Goal: Feedback & Contribution: Submit feedback/report problem

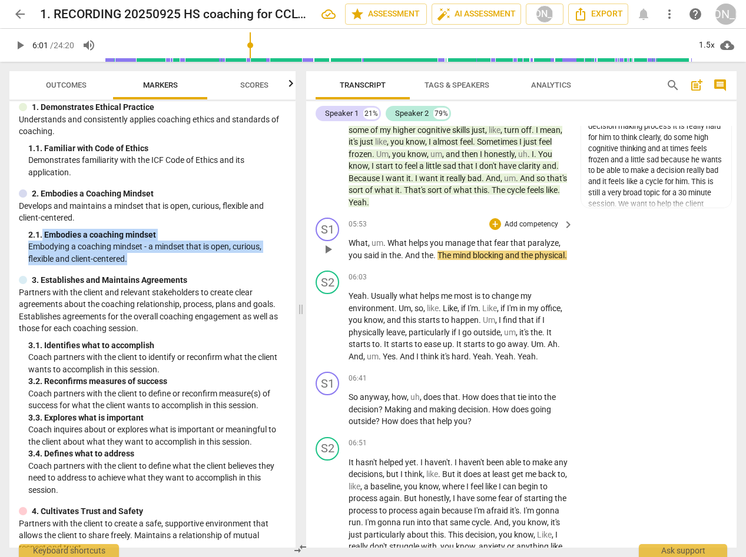
scroll to position [1459, 0]
click at [494, 230] on div "+" at bounding box center [495, 224] width 12 height 12
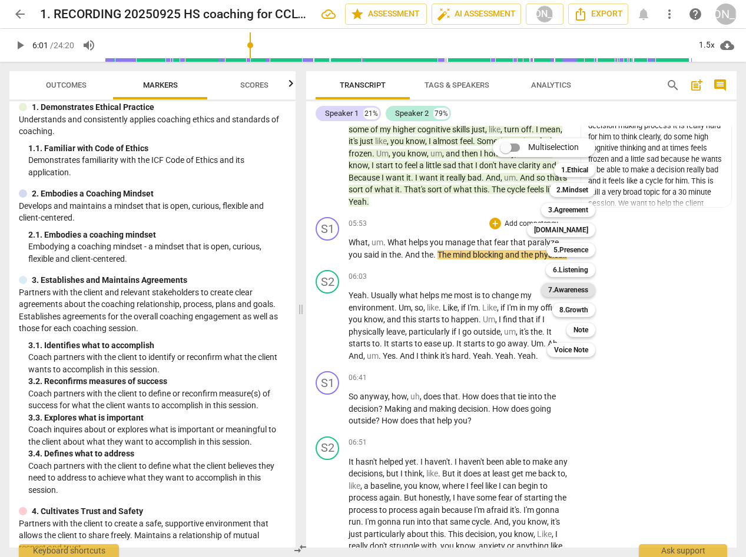
click at [575, 287] on b "7.Awareness" at bounding box center [568, 290] width 40 height 14
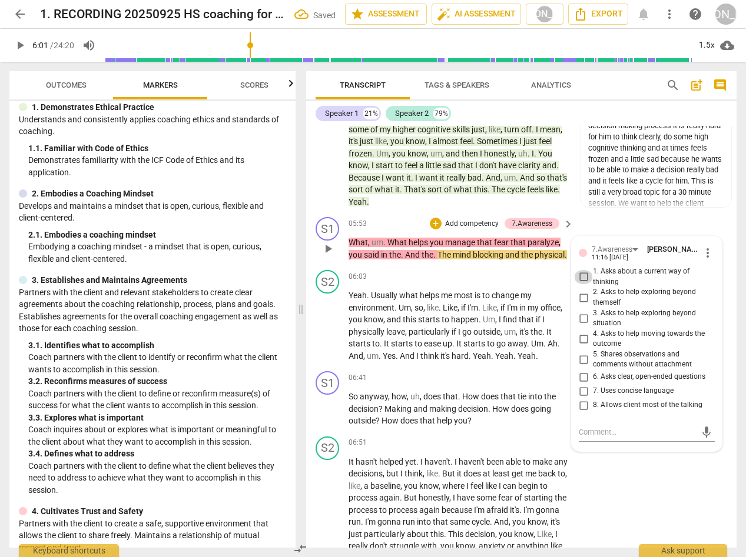
click at [574, 284] on input "1. Asks about a current way of thinking" at bounding box center [583, 277] width 19 height 14
checkbox input "true"
click at [323, 333] on span "play_arrow" at bounding box center [328, 326] width 14 height 14
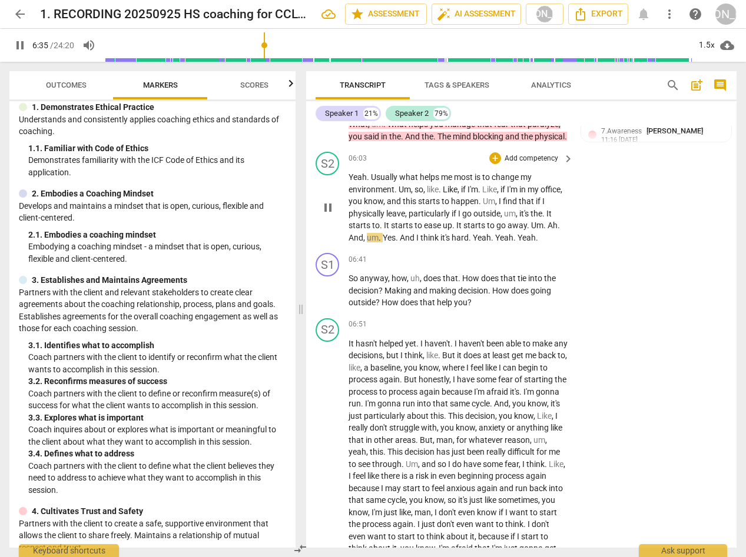
scroll to position [1578, 0]
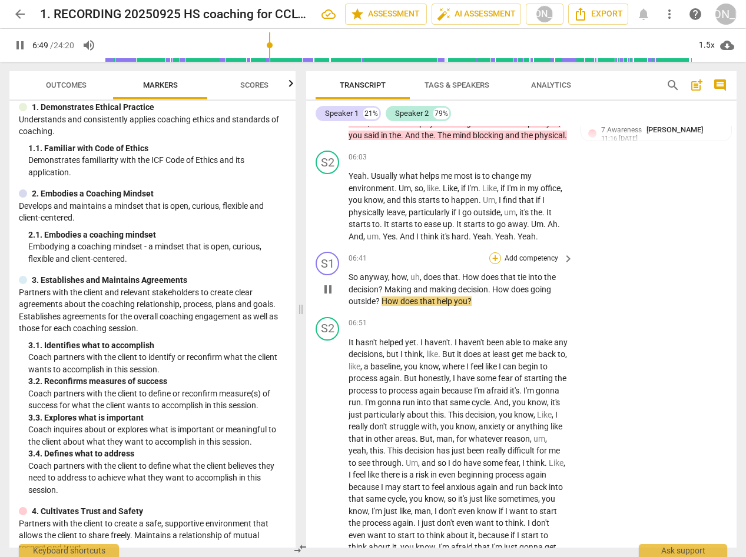
click at [494, 264] on div "+" at bounding box center [495, 259] width 12 height 12
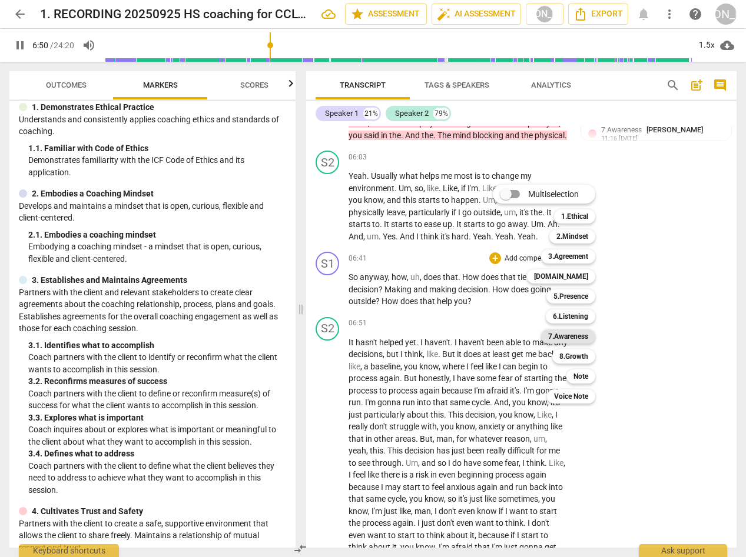
click at [582, 334] on b "7.Awareness" at bounding box center [568, 337] width 40 height 14
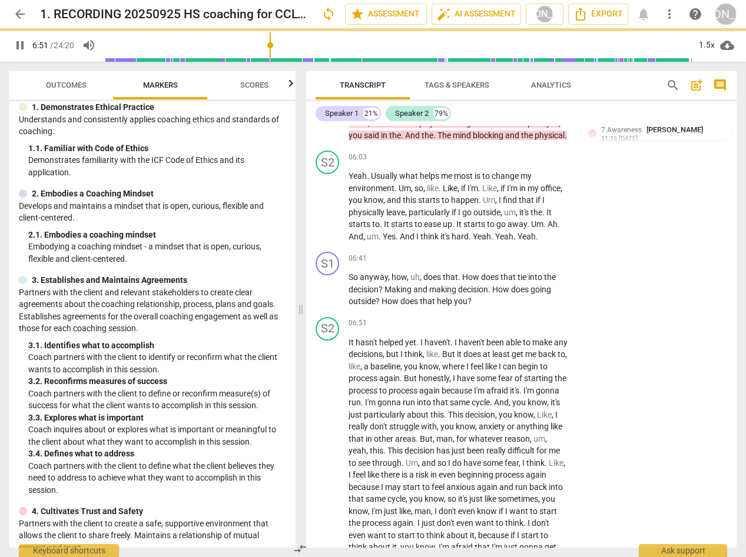
type input "411"
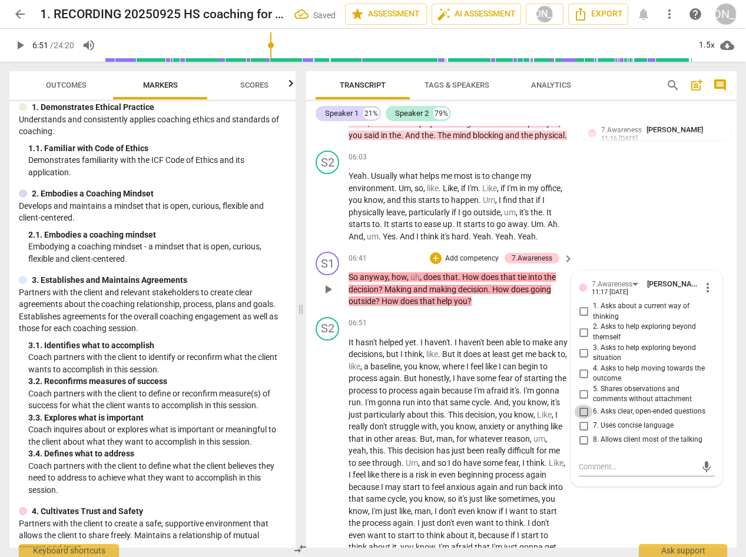
click at [580, 419] on input "6. Asks clear, open-ended questions" at bounding box center [583, 412] width 19 height 14
checkbox input "true"
click at [578, 433] on input "7. Uses concise language" at bounding box center [583, 426] width 19 height 14
click at [579, 433] on input "7. Uses concise language" at bounding box center [583, 426] width 19 height 14
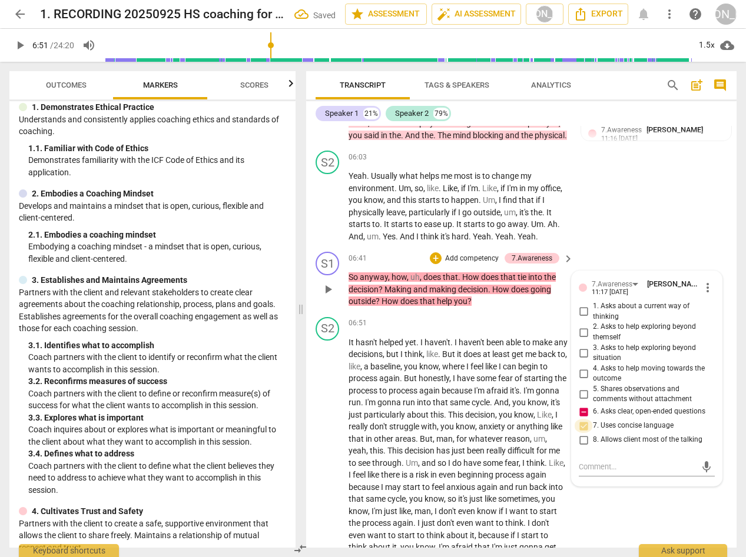
checkbox input "true"
click at [583, 473] on textarea at bounding box center [637, 466] width 117 height 11
type textarea "S"
type textarea "St"
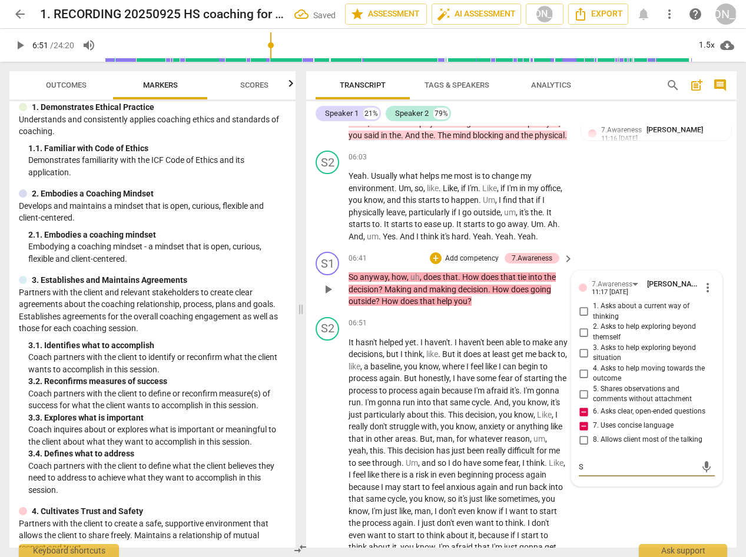
type textarea "St"
type textarea "Sta"
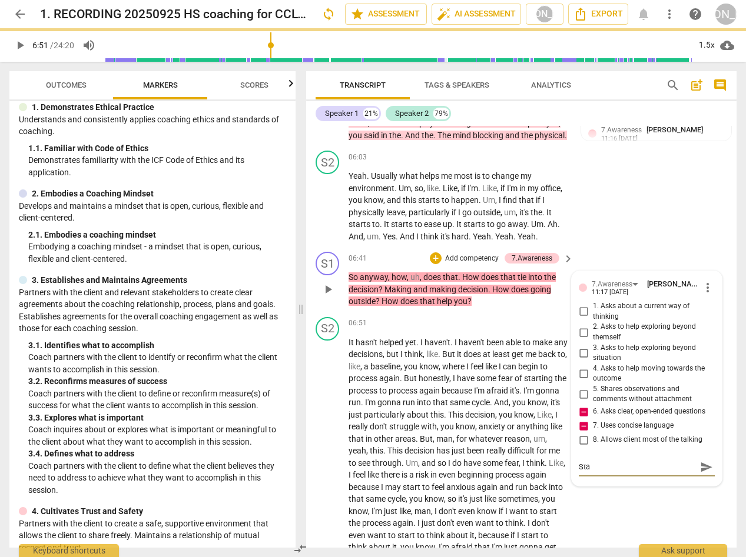
type textarea "Stac"
type textarea "Stack"
type textarea "Stacke"
type textarea "Stacked"
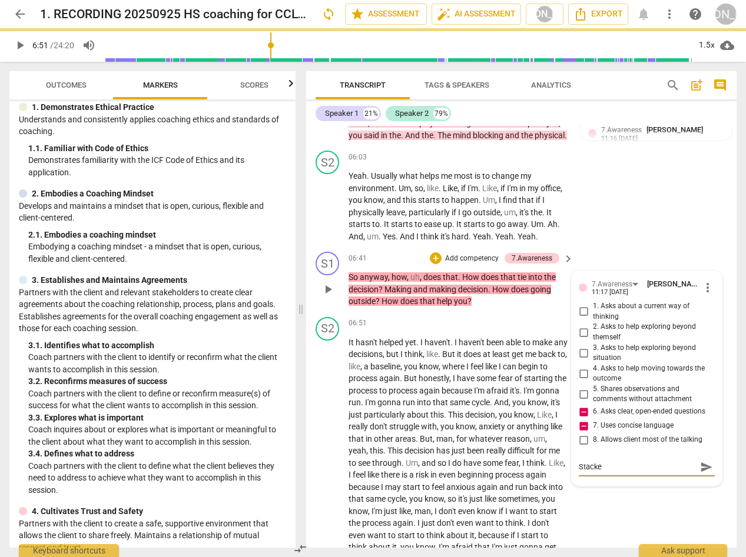
type textarea "Stacked"
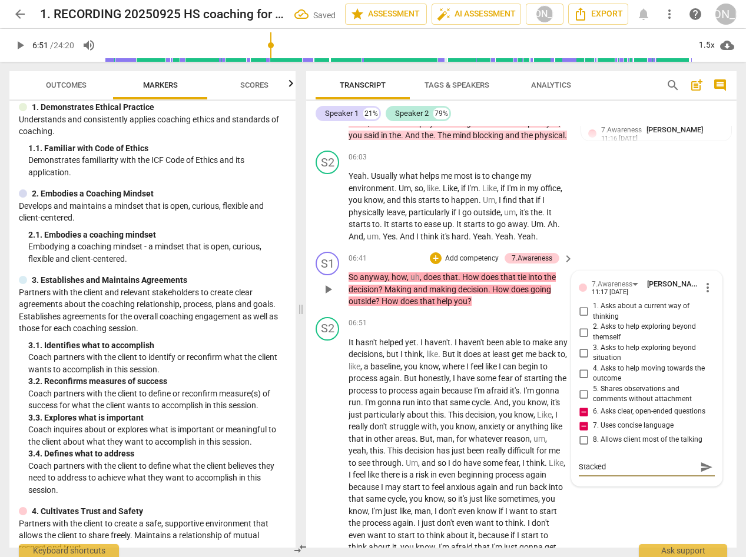
type textarea "Stacked"
type textarea "Stacked q"
type textarea "Stacked qu"
type textarea "Stacked que"
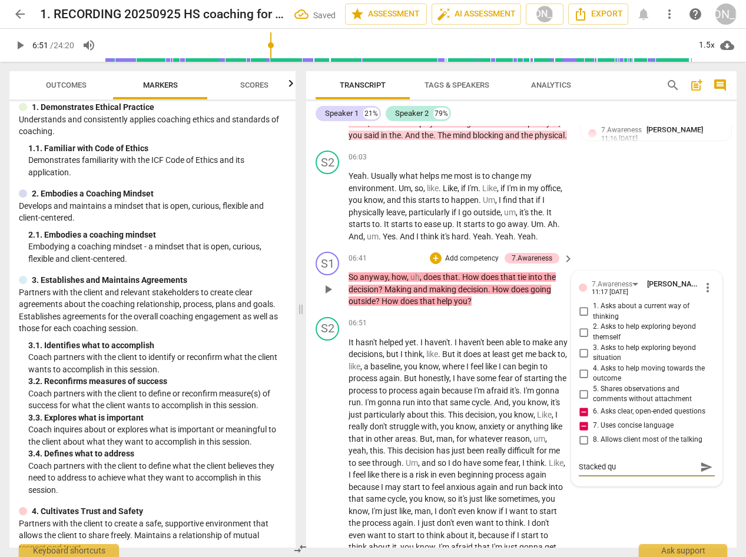
type textarea "Stacked que"
type textarea "Stacked ques"
type textarea "Stacked quest"
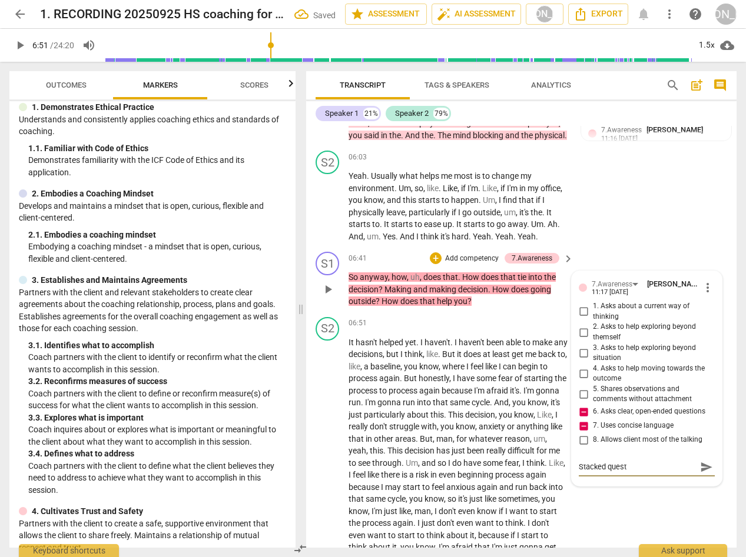
type textarea "Stacked questi"
type textarea "Stacked questio"
type textarea "Stacked question"
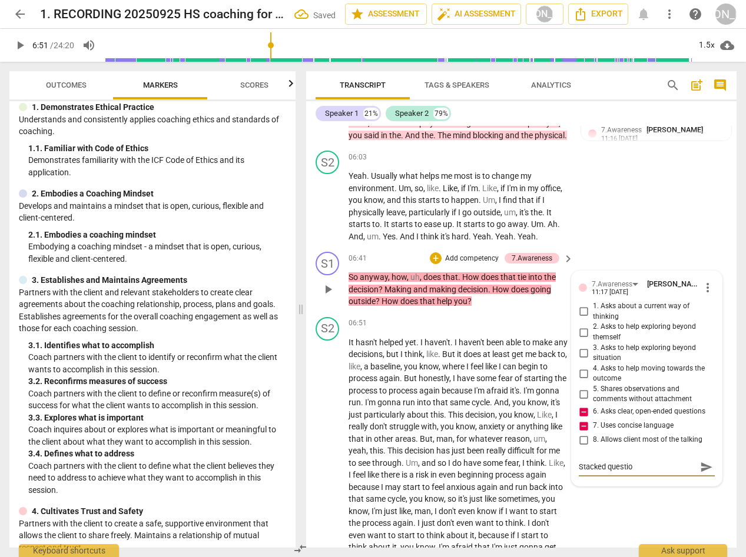
type textarea "Stacked question"
type textarea "Stacked question H"
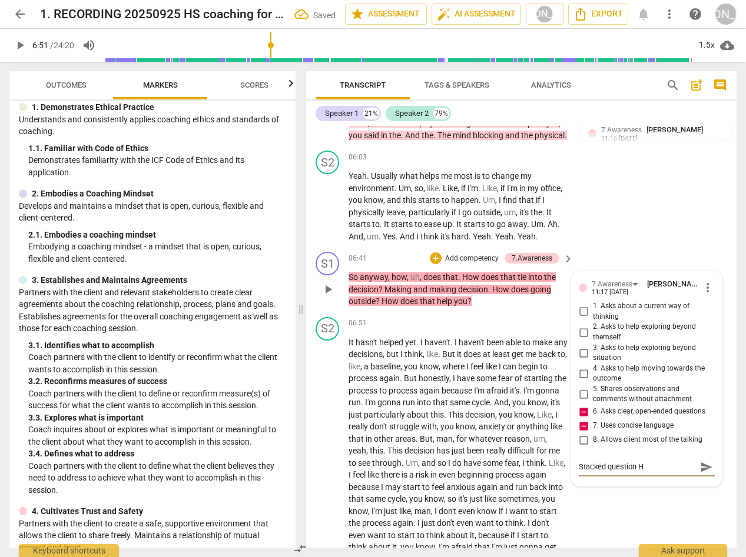
type textarea "Stacked question Ho"
type textarea "Stacked question How"
type textarea "Stacked question How c"
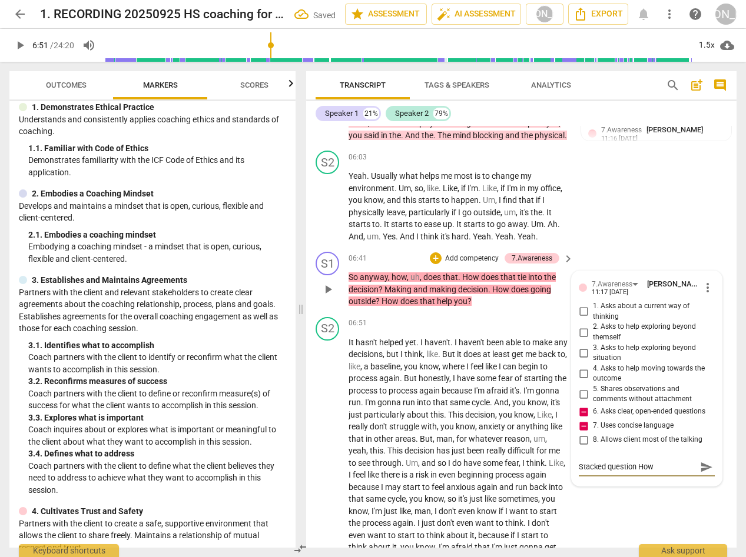
type textarea "Stacked question How c"
type textarea "Stacked question How ca"
type textarea "Stacked question How can"
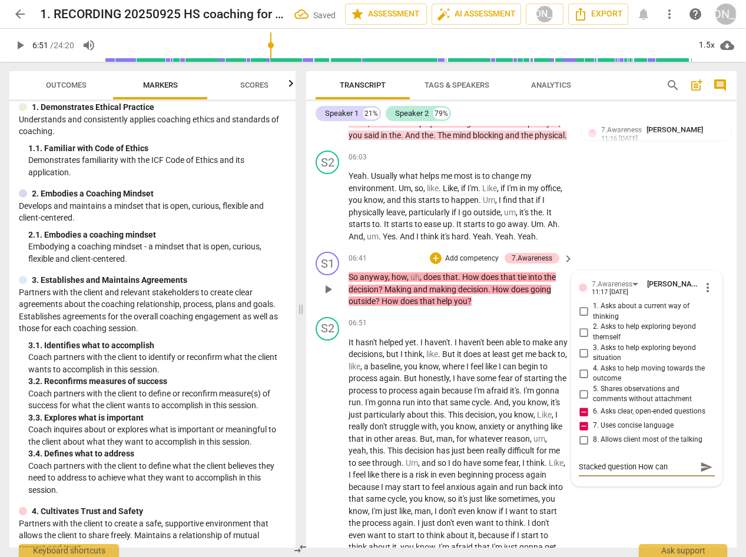
type textarea "Stacked question How can"
type textarea "Stacked question How can y"
type textarea "Stacked question How can yo"
type textarea "Stacked question How can you"
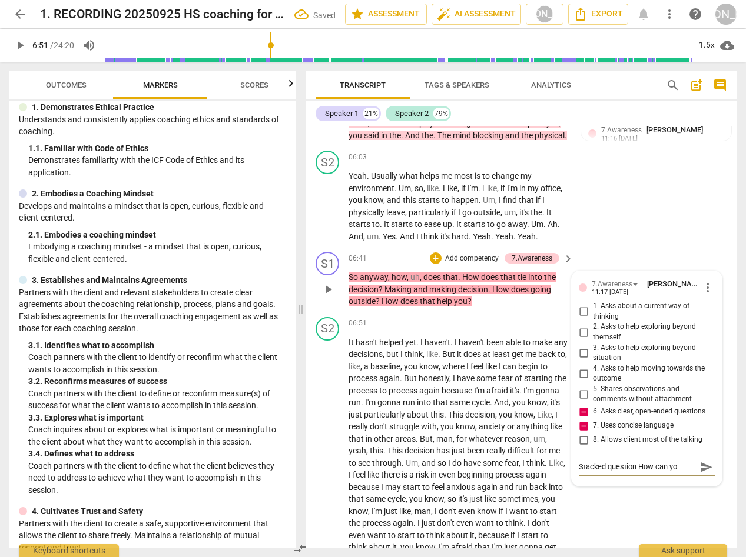
type textarea "Stacked question How can you"
type textarea "Stacked question How can you a"
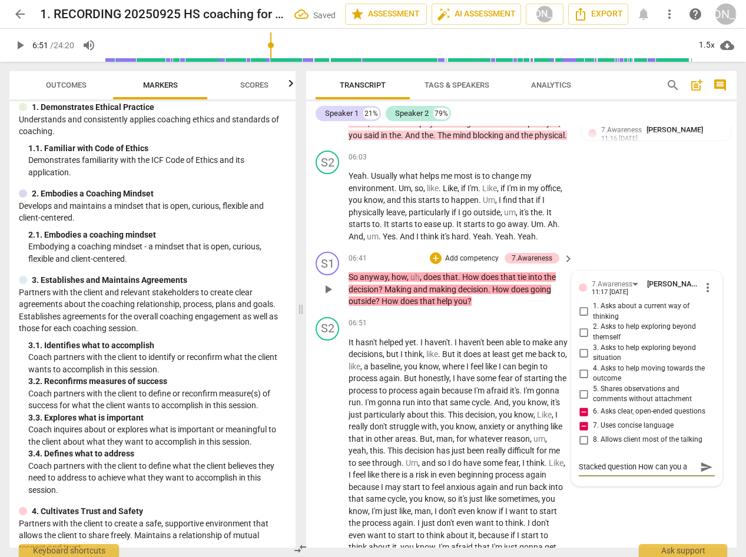
type textarea "Stacked question How can you as"
type textarea "Stacked question How can you ask"
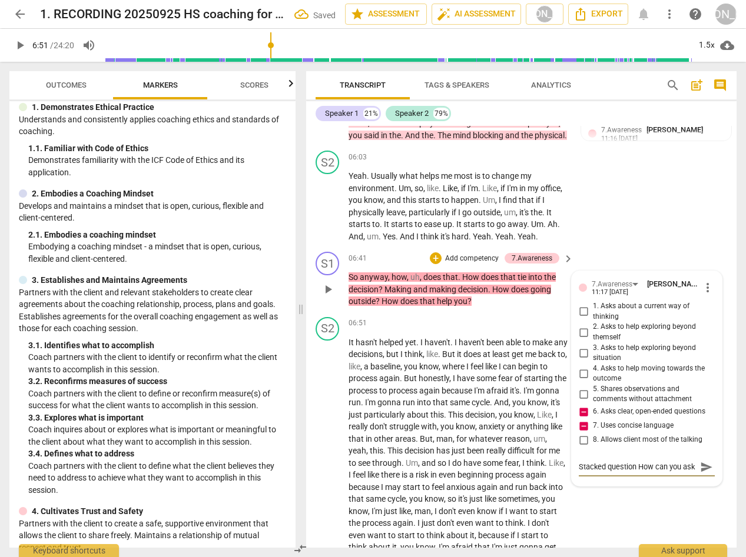
type textarea "Stacked question How can you ask"
type textarea "Stacked question How can you ask t"
type textarea "Stacked question How can you ask th"
type textarea "Stacked question How can you ask thi"
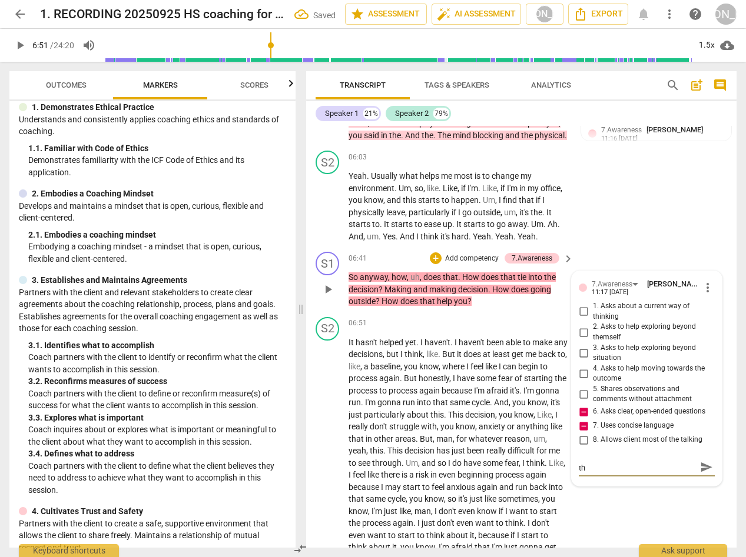
type textarea "Stacked question How can you ask thi"
type textarea "Stacked question How can you ask this"
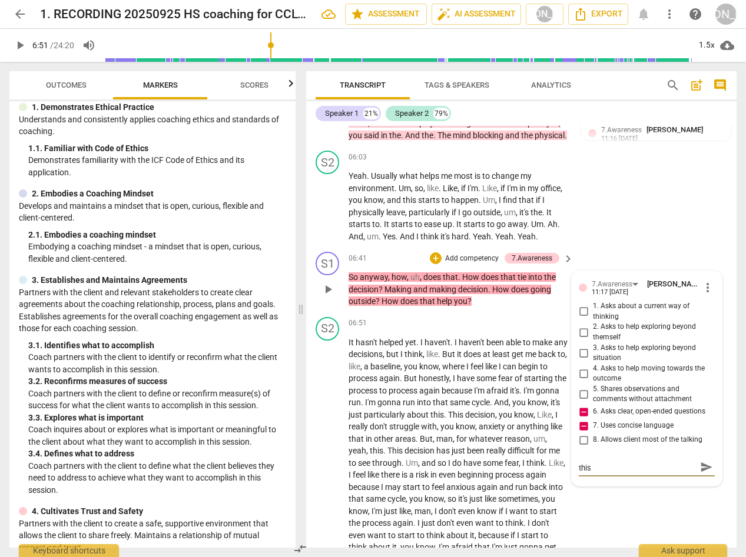
type textarea "Stacked question How can you ask this d"
type textarea "Stacked question How can you ask this di"
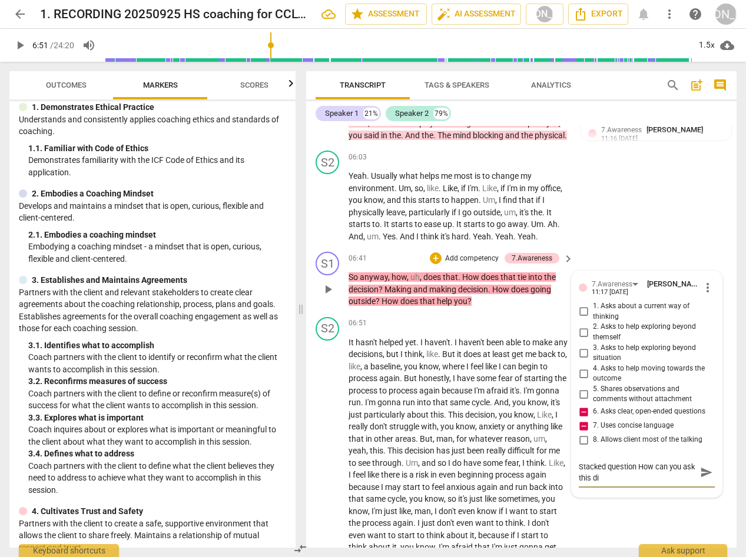
type textarea "Stacked question How can you ask this dif"
type textarea "Stacked question How can you ask this diff"
type textarea "Stacked question How can you ask this diffe"
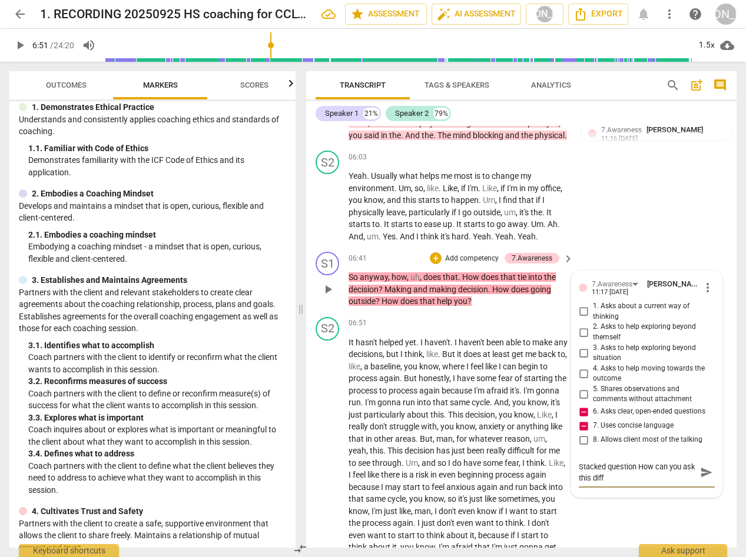
type textarea "Stacked question How can you ask this diffe"
type textarea "Stacked question How can you ask this differ"
type textarea "Stacked question How can you ask this differe"
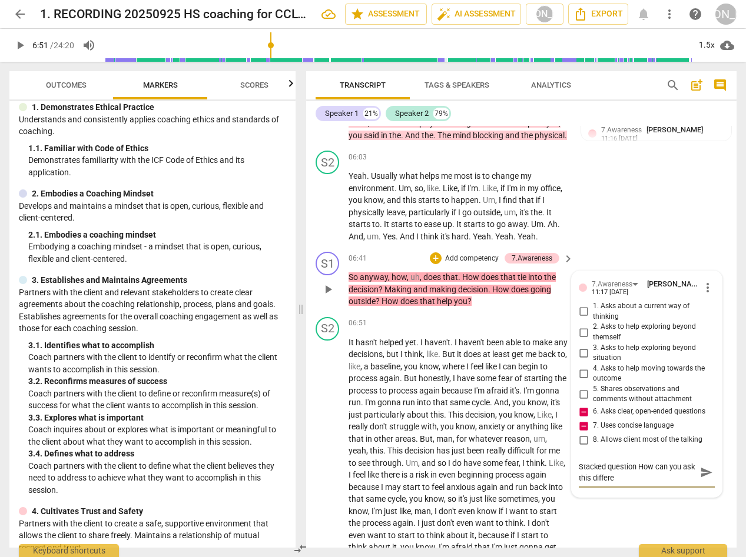
type textarea "Stacked question How can you ask this differen"
type textarea "Stacked question How can you ask this different"
type textarea "Stacked question How can you ask this differentl"
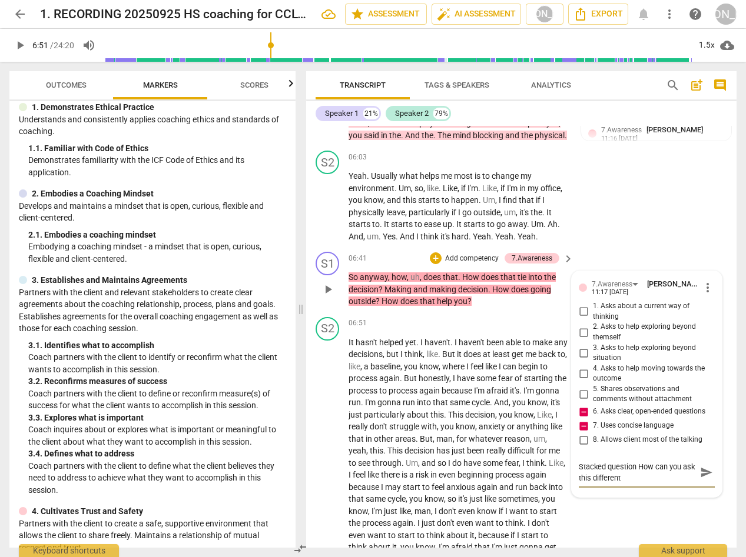
type textarea "Stacked question How can you ask this differentl"
type textarea "Stacked question How can you ask this differently"
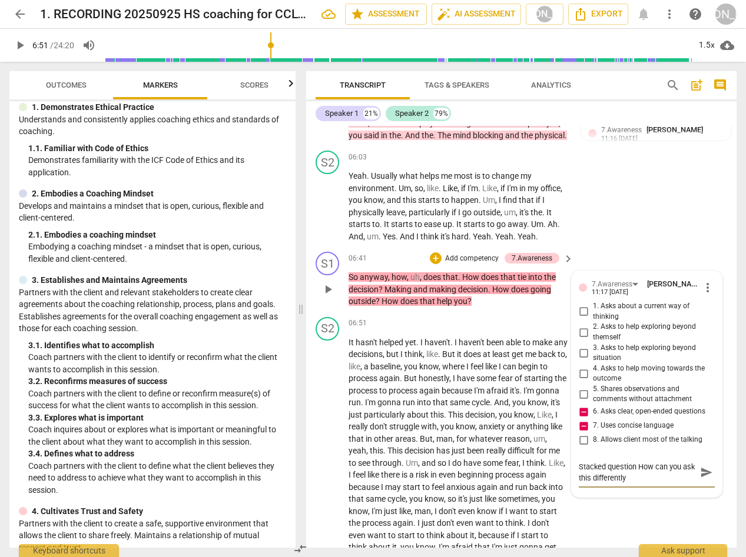
type textarea "Stacked question How can you ask this differently s"
type textarea "Stacked question How can you ask this differently so"
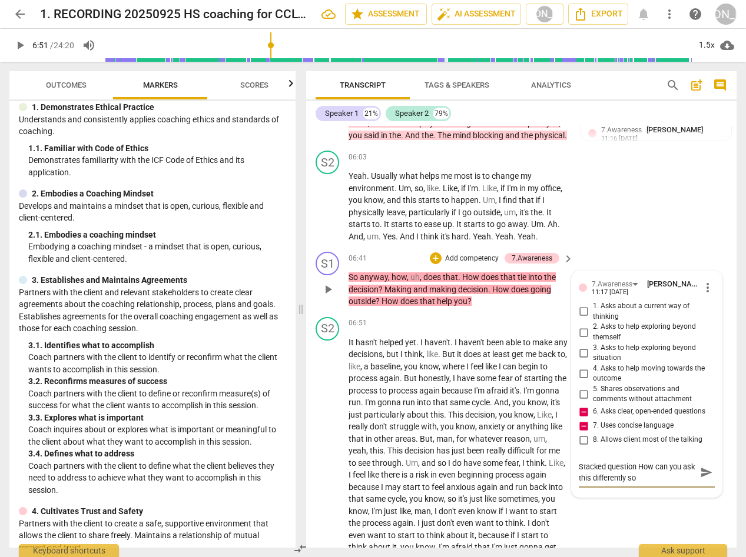
type textarea "Stacked question How can you ask this differently so"
type textarea "Stacked question How can you ask this differently so t"
type textarea "Stacked question How can you ask this differently so th"
type textarea "Stacked question How can you ask this differently so tha"
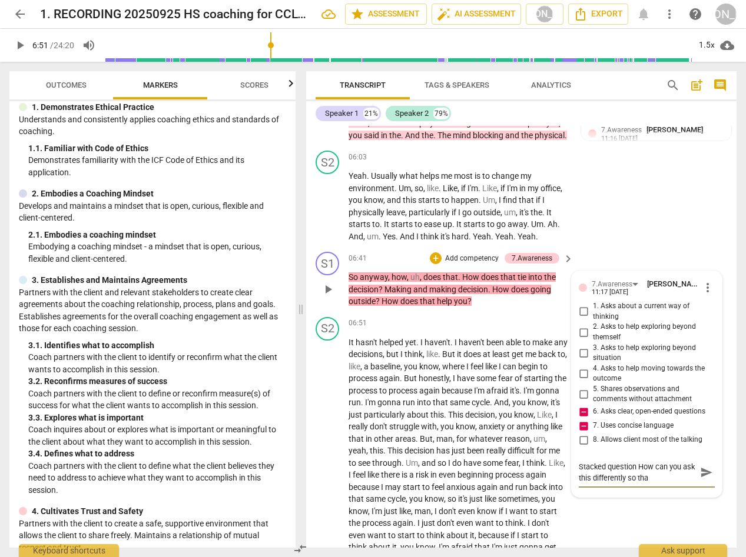
type textarea "Stacked question How can you ask this differently so that"
type textarea "Stacked question How can you ask this differently so that i"
type textarea "Stacked question How can you ask this differently so that is"
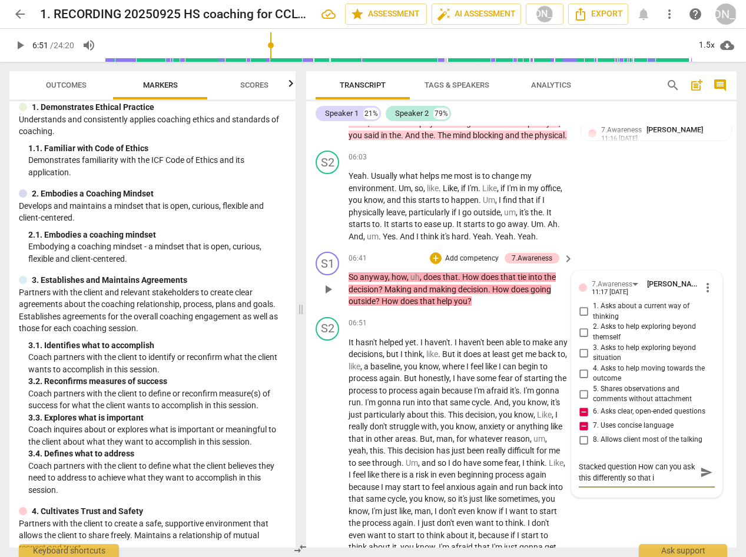
type textarea "Stacked question How can you ask this differently so that is"
type textarea "Stacked question How can you ask this differently so that i"
type textarea "Stacked question How can you ask this differently so that it"
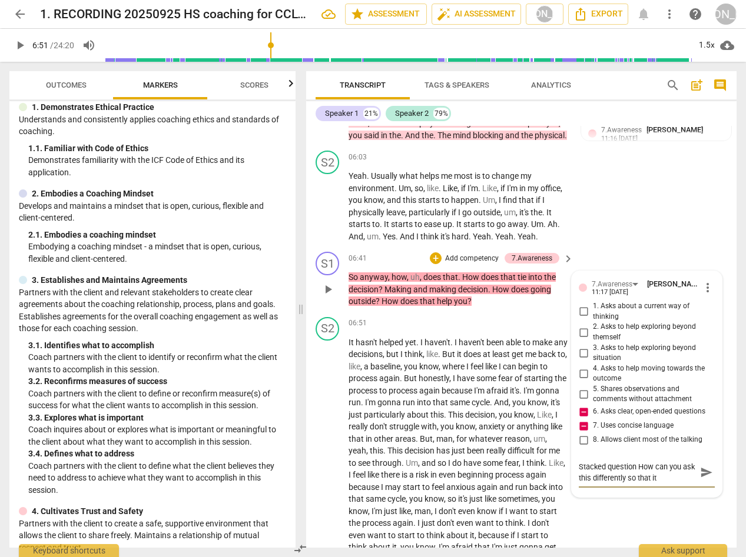
type textarea "Stacked question How can you ask this differently so that it"
type textarea "Stacked question How can you ask this differently so that it i"
type textarea "Stacked question How can you ask this differently so that it is"
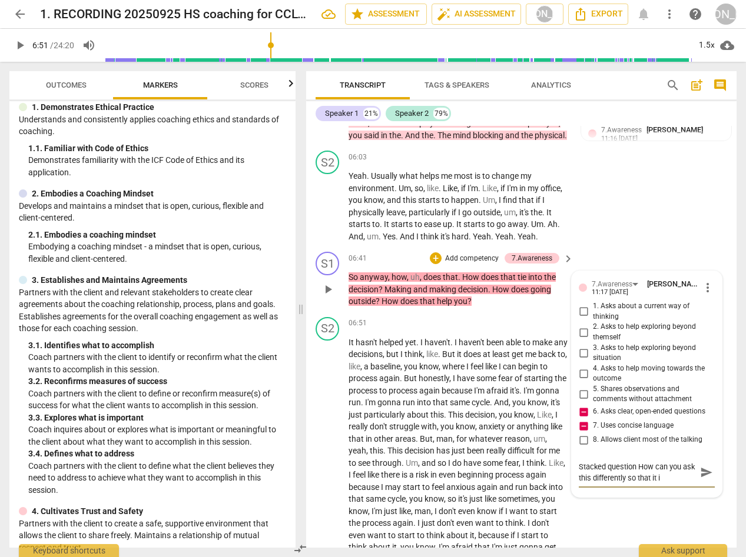
type textarea "Stacked question How can you ask this differently so that it is"
type textarea "Stacked question How can you ask this differently so that it is a"
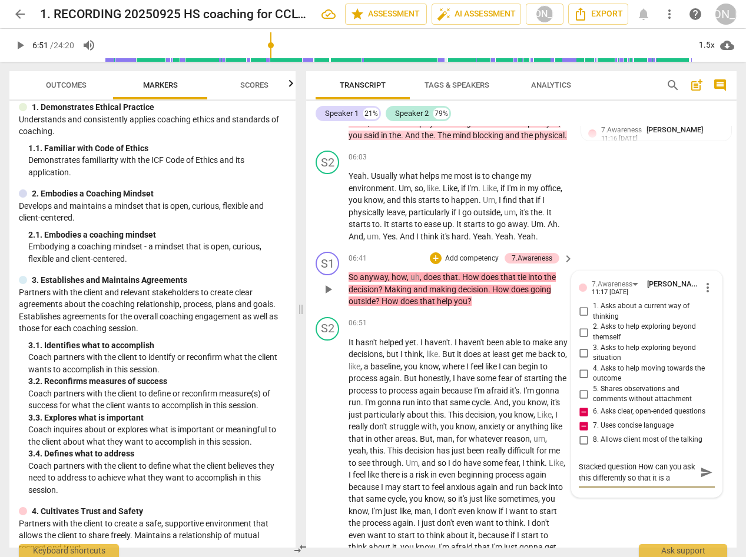
type textarea "Stacked question How can you ask this differently so that it is a"
type textarea "Stacked question How can you ask this differently so that it is a c"
type textarea "Stacked question How can you ask this differently so that it is a cl"
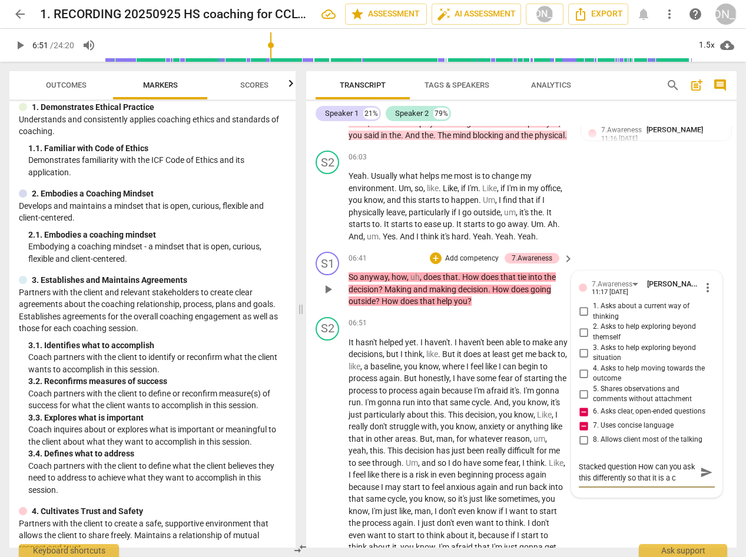
type textarea "Stacked question How can you ask this differently so that it is a cl"
type textarea "Stacked question How can you ask this differently so that it is a cla"
type textarea "Stacked question How can you ask this differently so that it is a clae"
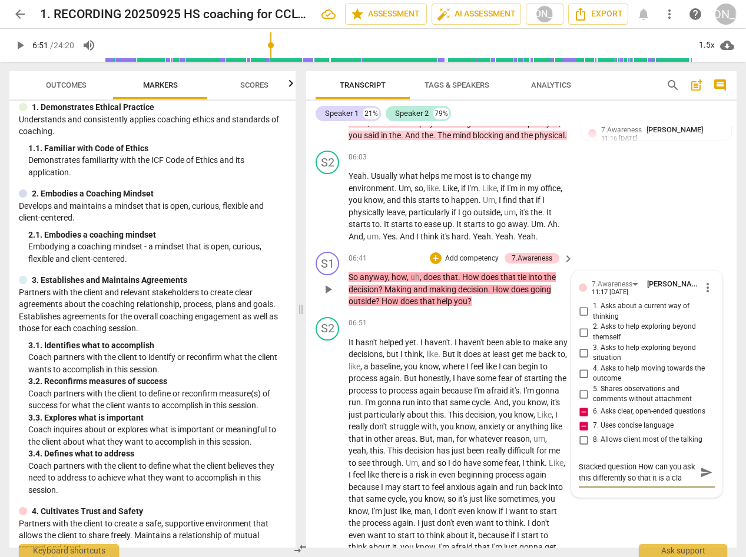
type textarea "Stacked question How can you ask this differently so that it is a clae"
type textarea "Stacked question How can you ask this differently so that it is a claer"
type textarea "Stacked question How can you ask this differently so that it is a clae"
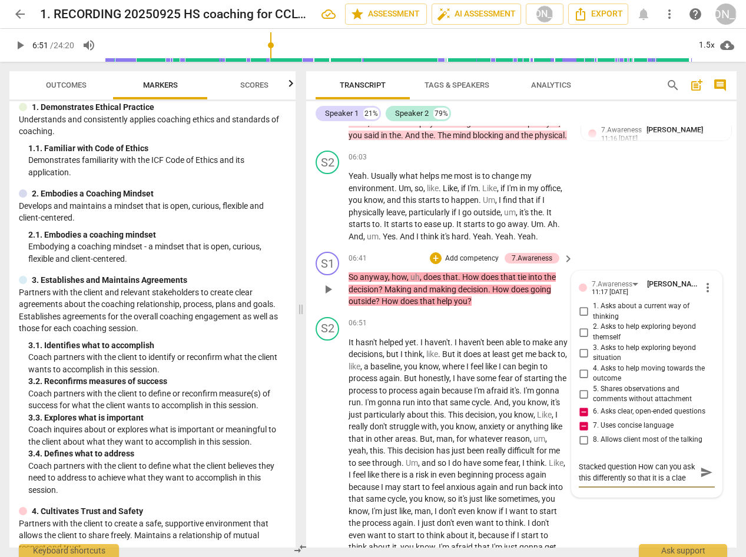
type textarea "Stacked question How can you ask this differently so that it is a cla"
type textarea "Stacked question How can you ask this differently so that it is a cl"
type textarea "Stacked question How can you ask this differently so that it is a cle"
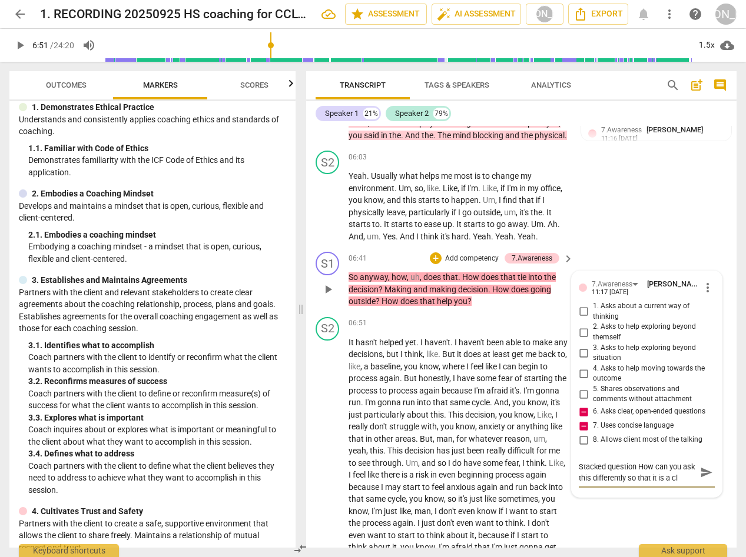
type textarea "Stacked question How can you ask this differently so that it is a cle"
type textarea "Stacked question How can you ask this differently so that it is a clea"
type textarea "Stacked question How can you ask this differently so that it is a clear"
type textarea "Stacked question How can you ask this differently so that it is a clearr"
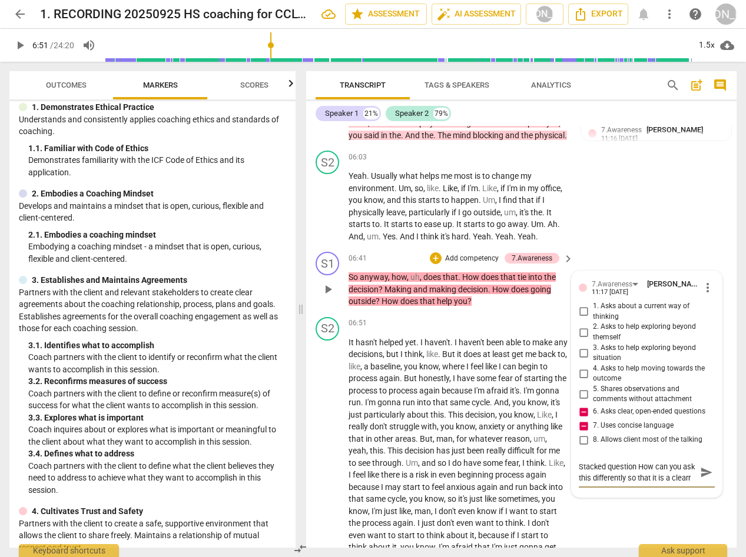
type textarea "Stacked question How can you ask this differently so that it is a clear"
type textarea "Stacked question How can you ask this differently so that it is a clear a"
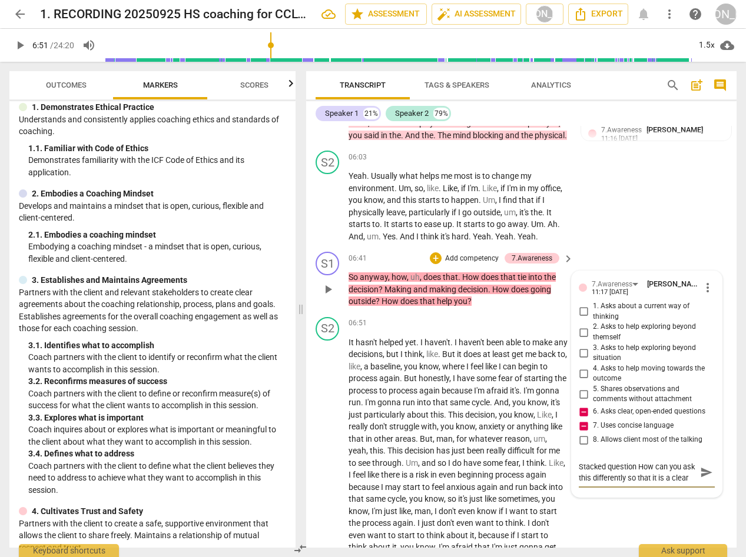
type textarea "Stacked question How can you ask this differently so that it is a clear a"
type textarea "Stacked question How can you ask this differently so that it is a clear an"
type textarea "Stacked question How can you ask this differently so that it is a clear and"
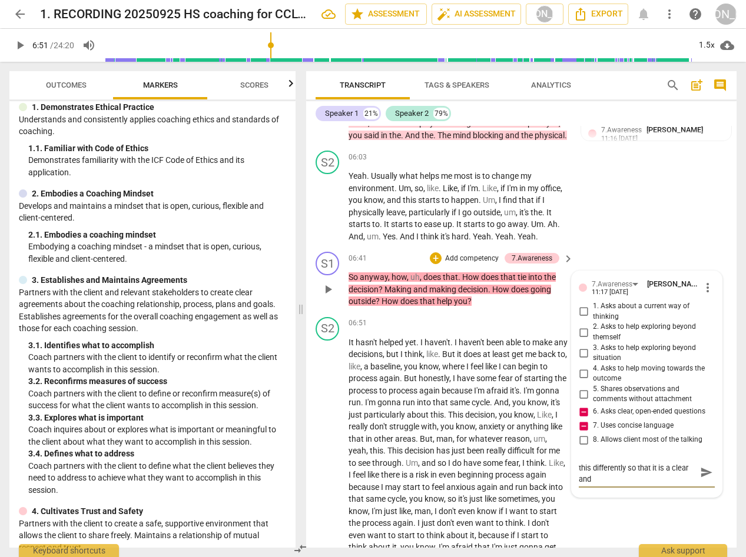
type textarea "Stacked question How can you ask this differently so that it is a clear and"
type textarea "Stacked question How can you ask this differently so that it is a clear and c"
type textarea "Stacked question How can you ask this differently so that it is a clear and co"
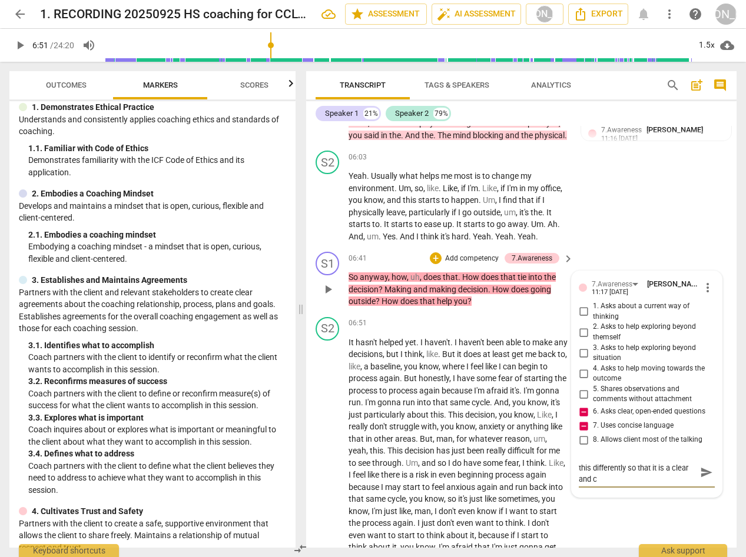
type textarea "Stacked question How can you ask this differently so that it is a clear and co"
type textarea "Stacked question How can you ask this differently so that it is a clear and con"
type textarea "Stacked question How can you ask this differently so that it is a clear and conc"
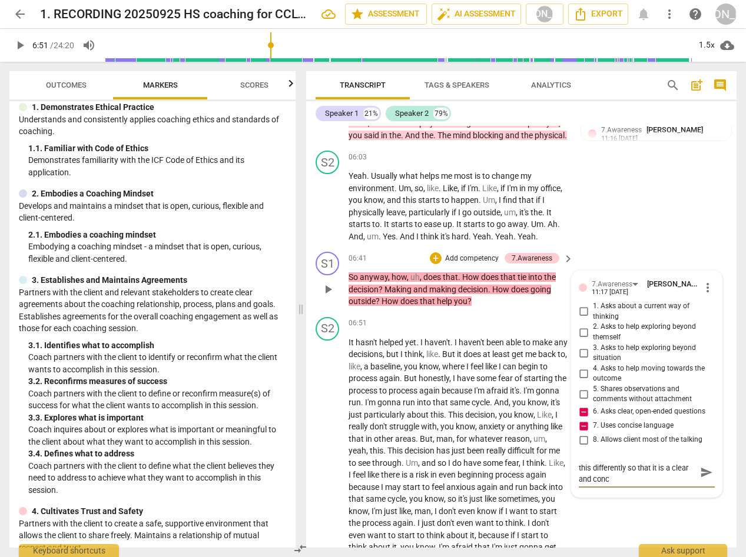
type textarea "Stacked question How can you ask this differently so that it is a clear and con…"
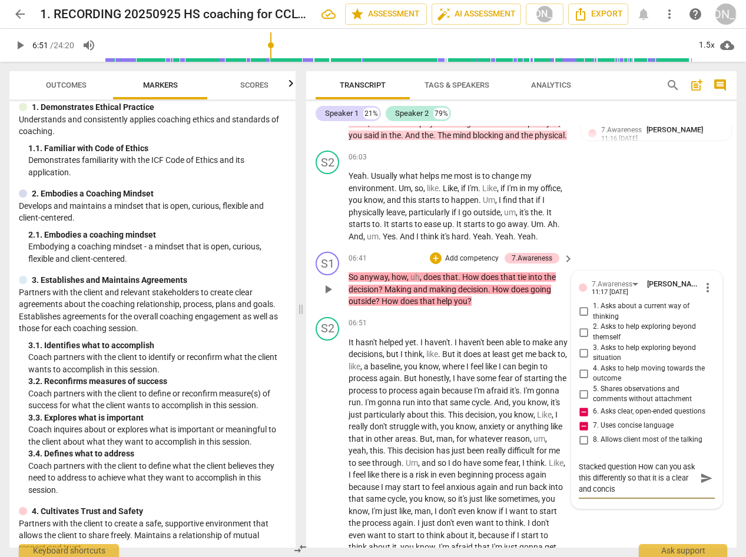
type textarea "Stacked question How can you ask this differently so that it is a clear and con…"
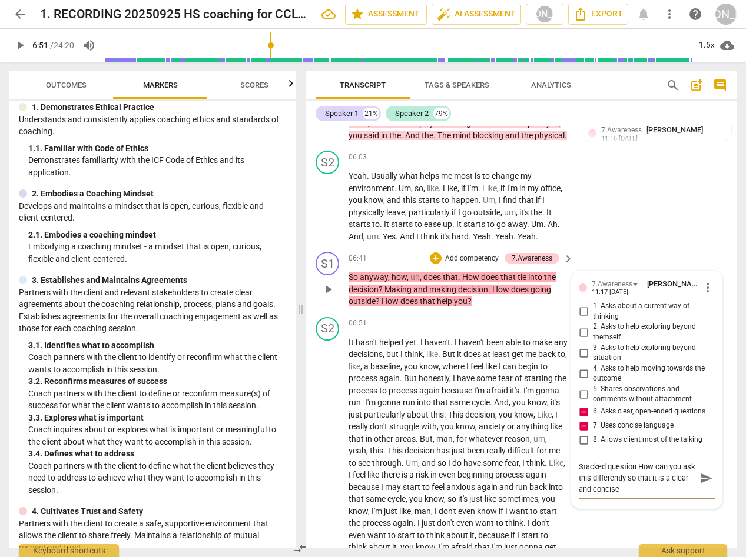
type textarea "Stacked question How can you ask this differently so that it is a clear and con…"
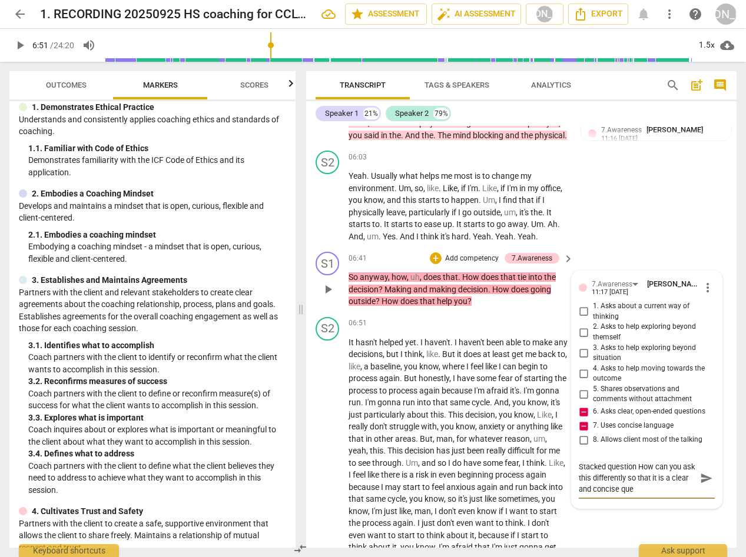
type textarea "Stacked question How can you ask this differently so that it is a clear and con…"
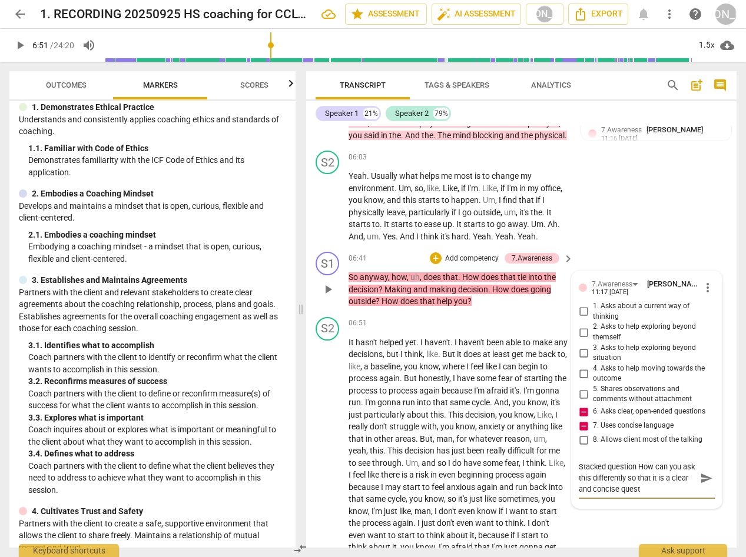
type textarea "Stacked question How can you ask this differently so that it is a clear and con…"
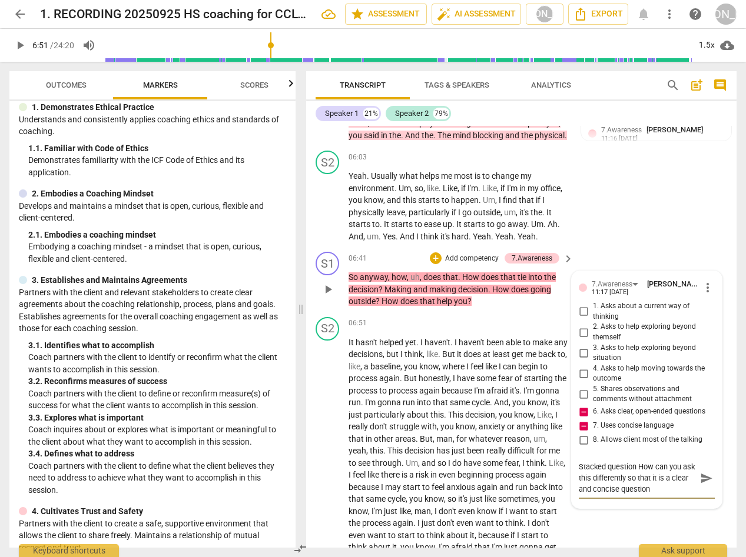
type textarea "Stacked question How can you ask this differently so that it is a clear and con…"
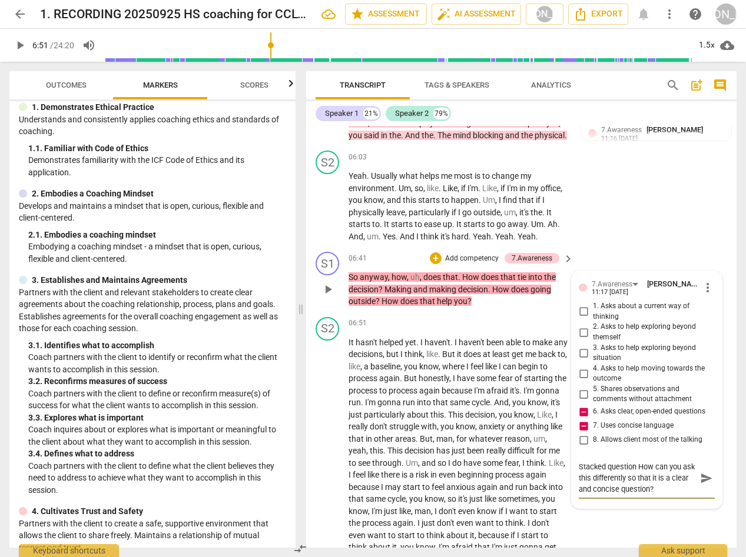
type textarea "Stacked question How can you ask this differently so that it is a clear and con…"
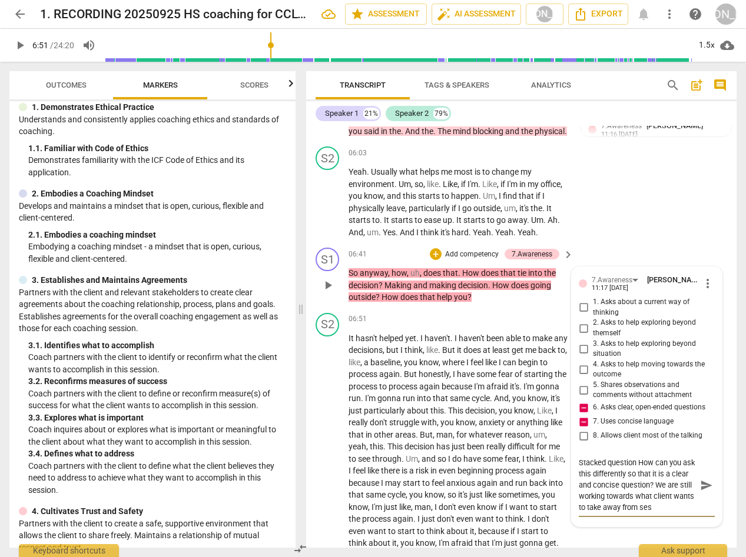
scroll to position [1583, 0]
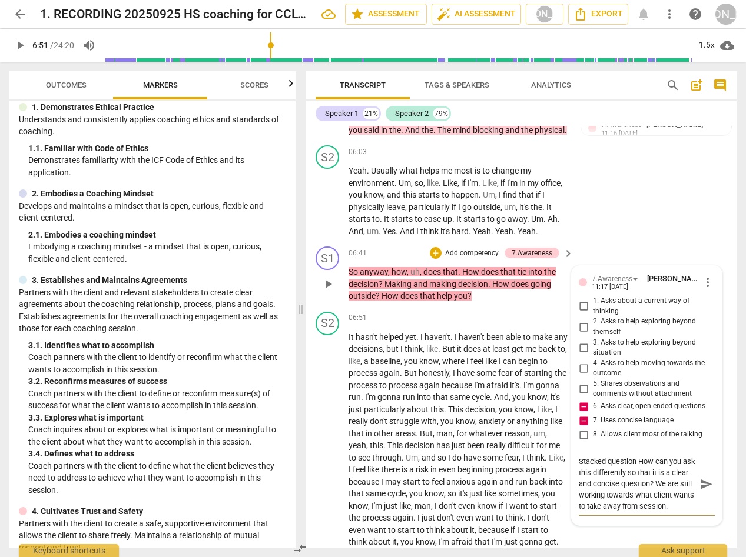
drag, startPoint x: 670, startPoint y: 514, endPoint x: 673, endPoint y: 524, distance: 10.4
click at [675, 512] on textarea "Stacked question How can you ask this differently so that it is a clear and con…" at bounding box center [637, 484] width 117 height 56
drag, startPoint x: 703, startPoint y: 519, endPoint x: 689, endPoint y: 517, distance: 13.7
click at [705, 491] on span "send" at bounding box center [706, 484] width 13 height 13
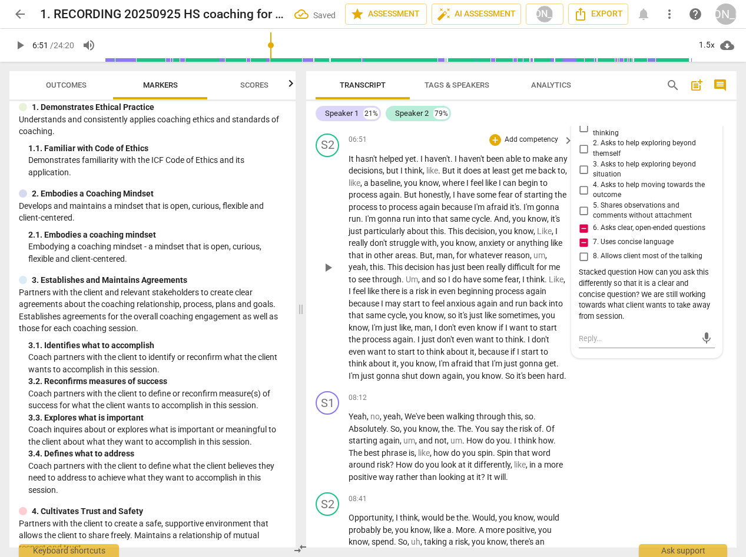
scroll to position [1768, 0]
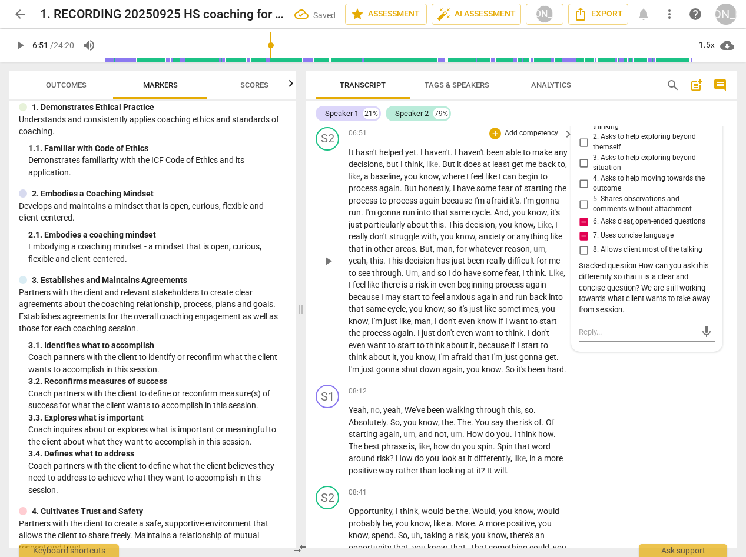
click at [328, 268] on span "play_arrow" at bounding box center [328, 261] width 14 height 14
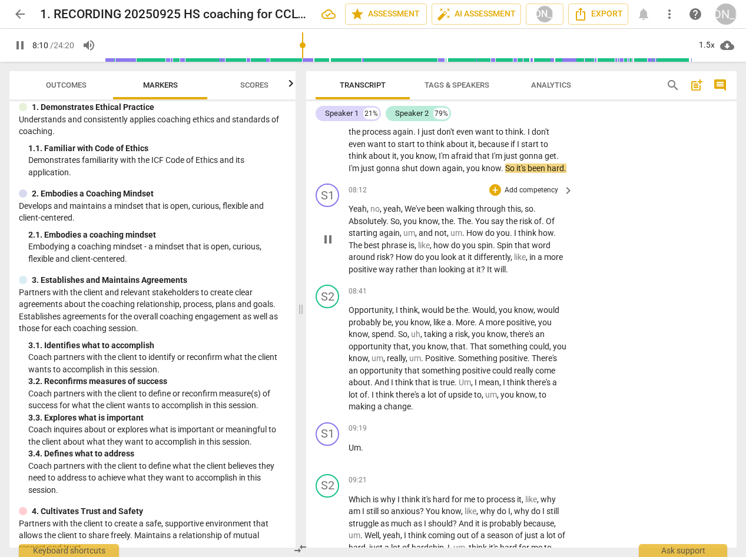
scroll to position [1971, 0]
click at [491, 195] on div "+" at bounding box center [495, 189] width 12 height 12
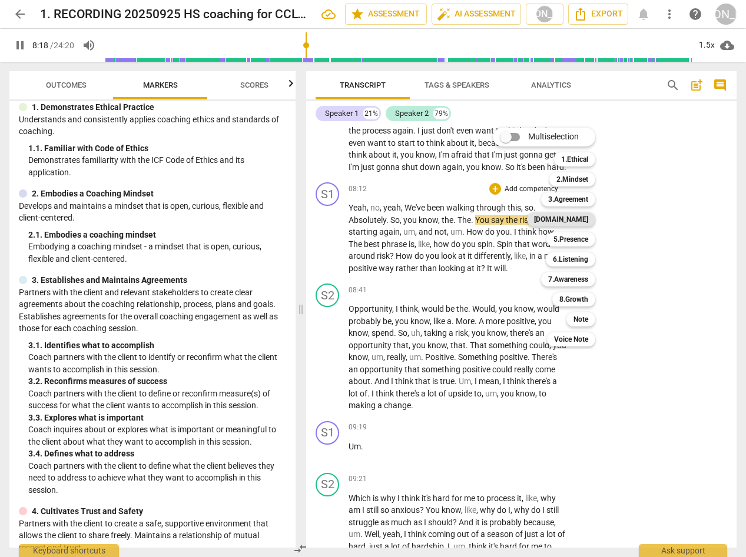
click at [578, 217] on b "[DOMAIN_NAME]" at bounding box center [561, 219] width 54 height 14
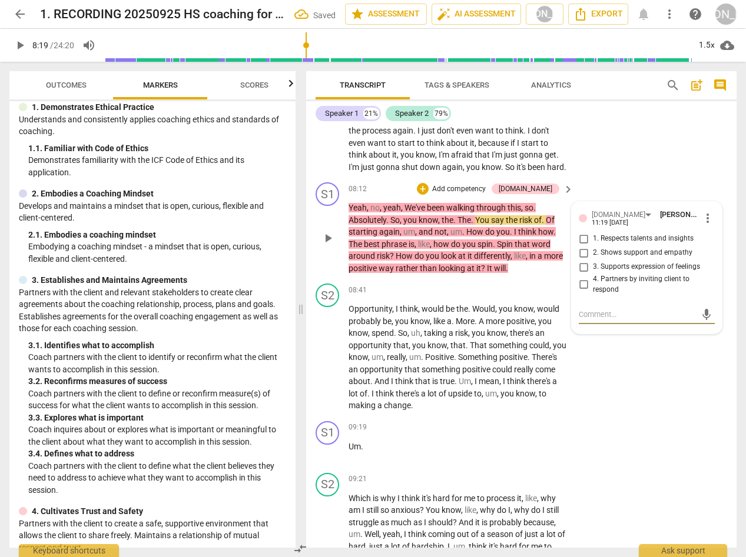
click at [582, 260] on input "2. Shows support and empathy" at bounding box center [583, 253] width 19 height 14
click at [579, 274] on input "3. Supports expression of feelings" at bounding box center [583, 267] width 19 height 14
click at [330, 245] on span "play_arrow" at bounding box center [328, 238] width 14 height 14
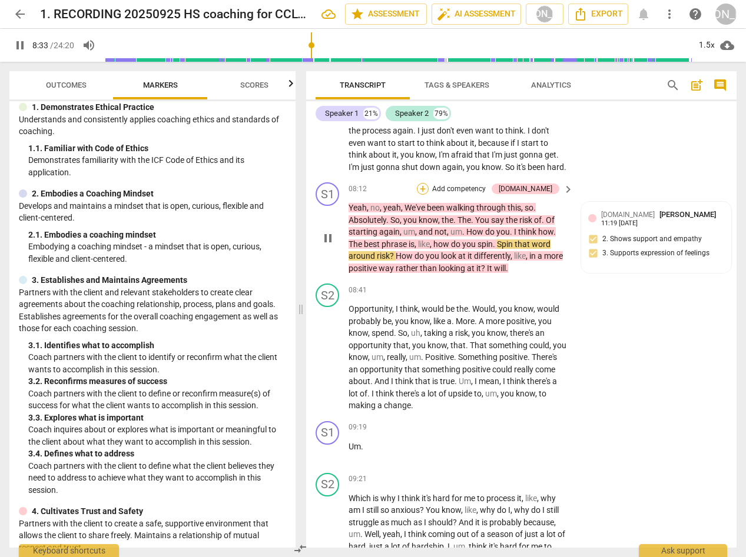
click at [428, 195] on div "+" at bounding box center [423, 189] width 12 height 12
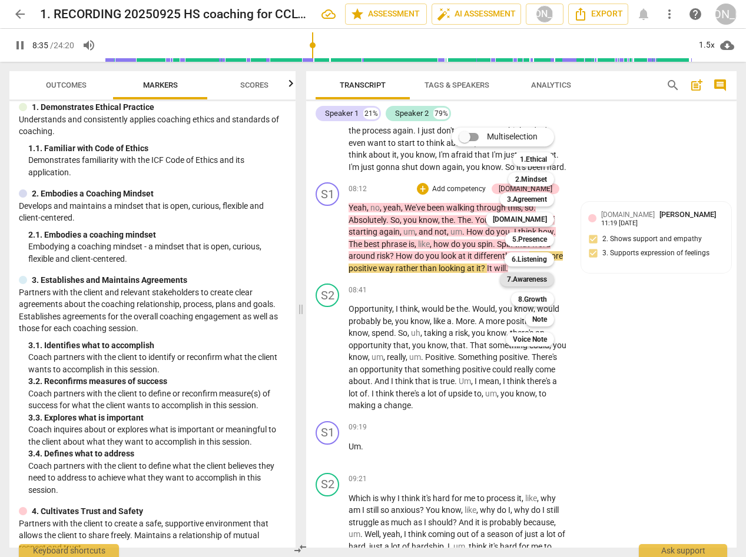
click at [543, 279] on b "7.Awareness" at bounding box center [527, 280] width 40 height 14
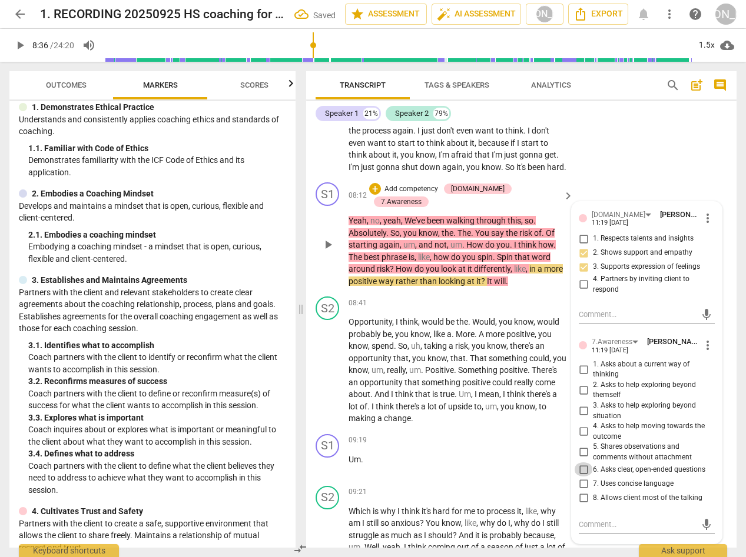
click at [579, 477] on input "6. Asks clear, open-ended questions" at bounding box center [583, 470] width 19 height 14
click at [580, 477] on input "6. Asks clear, open-ended questions" at bounding box center [583, 470] width 19 height 14
click at [582, 491] on input "7. Uses concise language" at bounding box center [583, 484] width 19 height 14
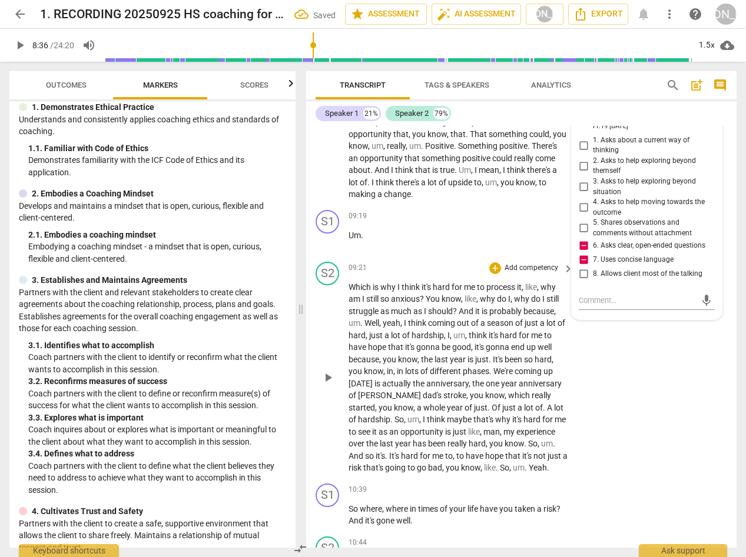
scroll to position [2207, 0]
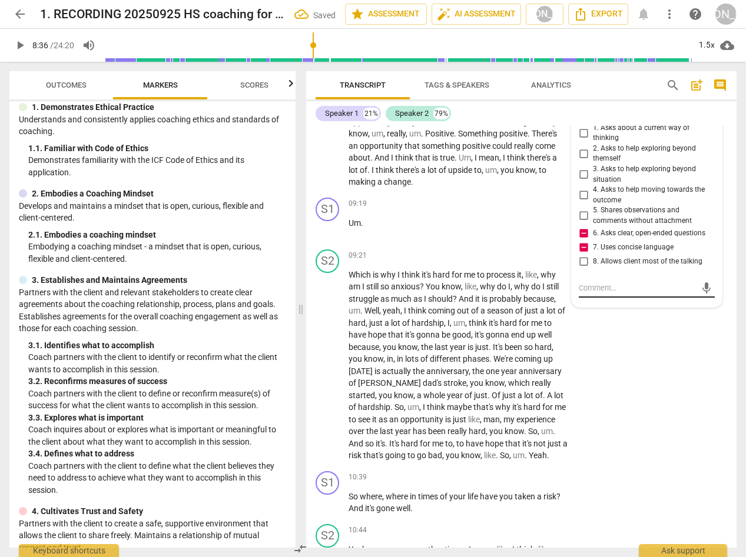
click at [600, 294] on textarea at bounding box center [637, 288] width 117 height 11
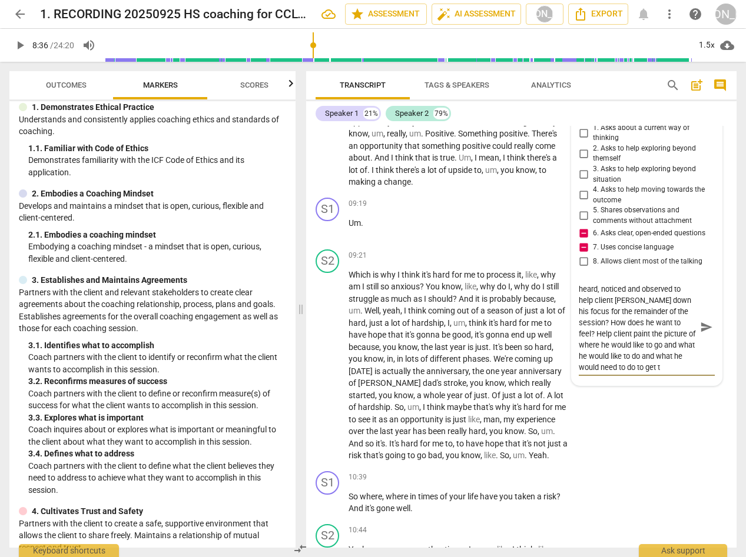
scroll to position [44, 0]
click at [702, 334] on span "send" at bounding box center [706, 327] width 13 height 13
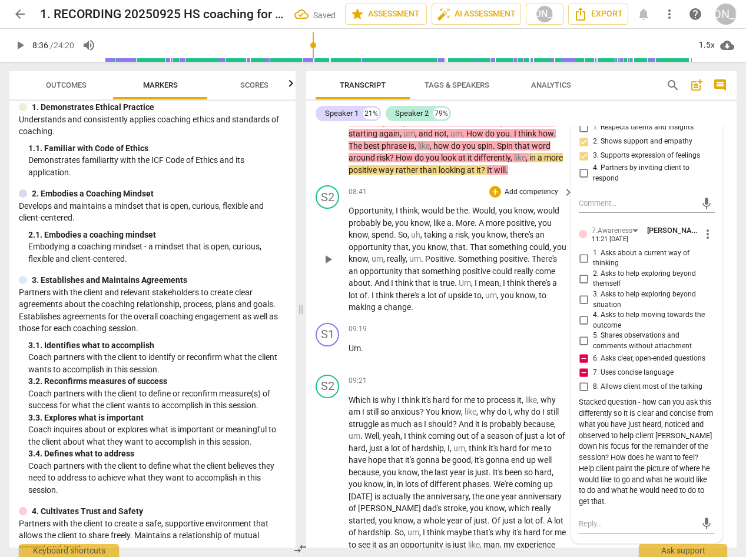
scroll to position [2080, 0]
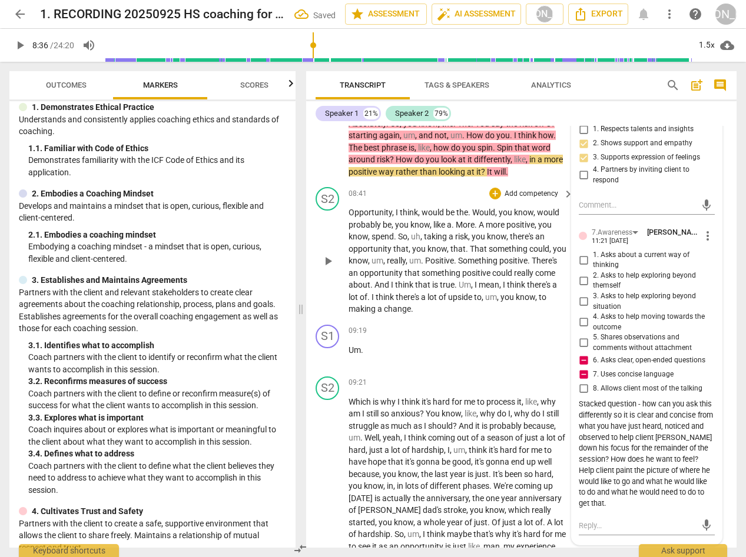
click at [324, 268] on span "play_arrow" at bounding box center [328, 261] width 14 height 14
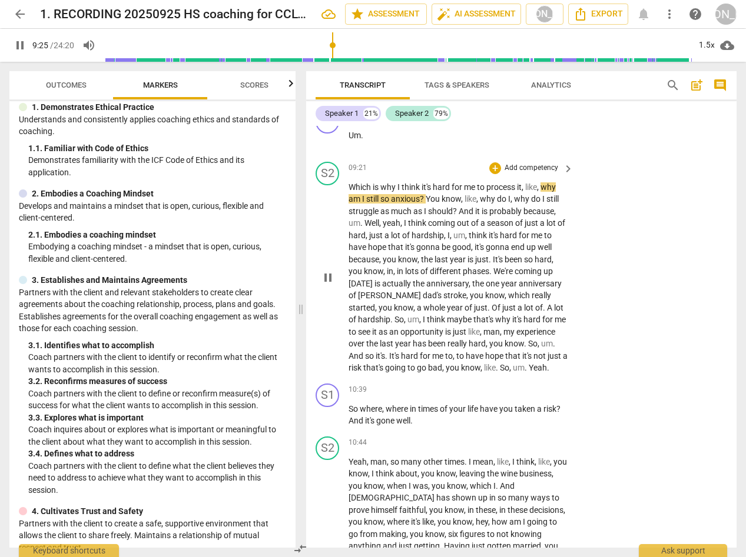
scroll to position [2298, 0]
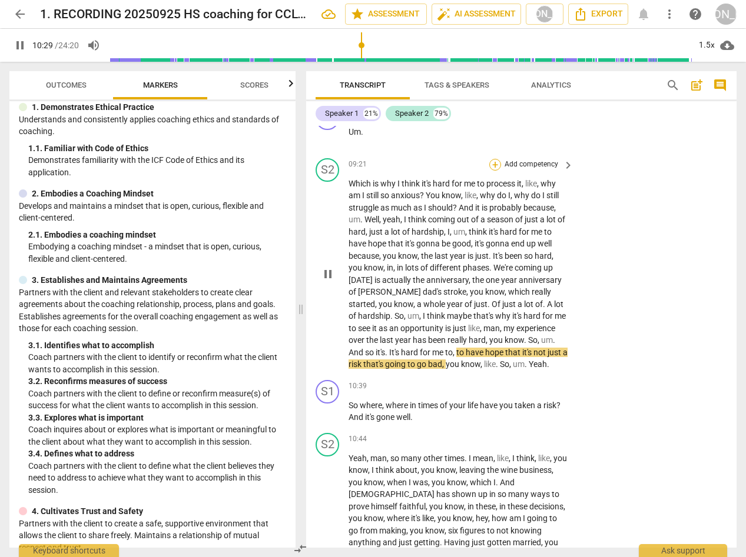
click at [492, 171] on div "+" at bounding box center [495, 165] width 12 height 12
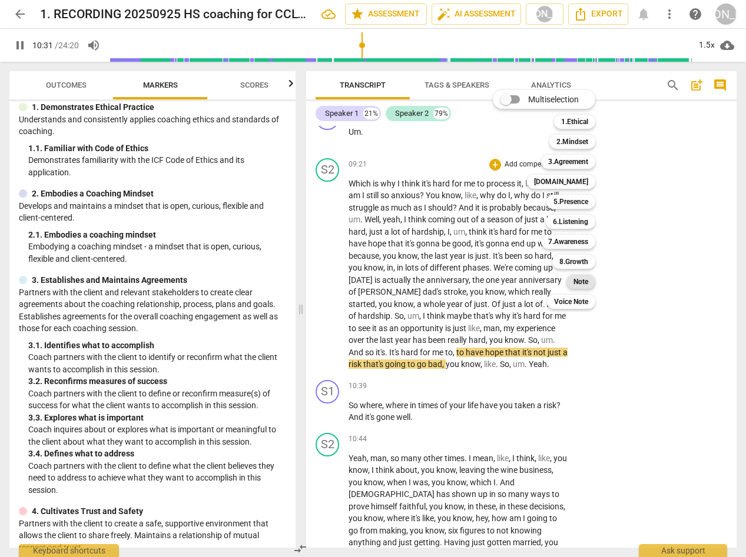
click at [583, 280] on b "Note" at bounding box center [580, 282] width 15 height 14
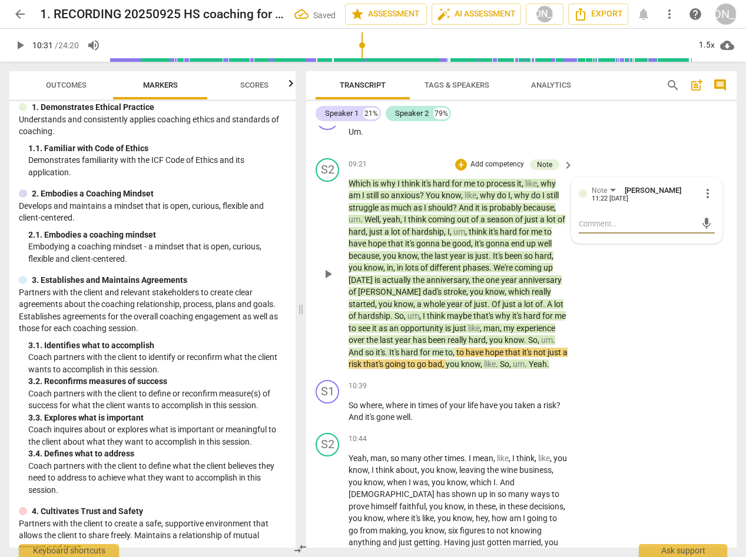
click at [610, 230] on textarea at bounding box center [637, 223] width 117 height 11
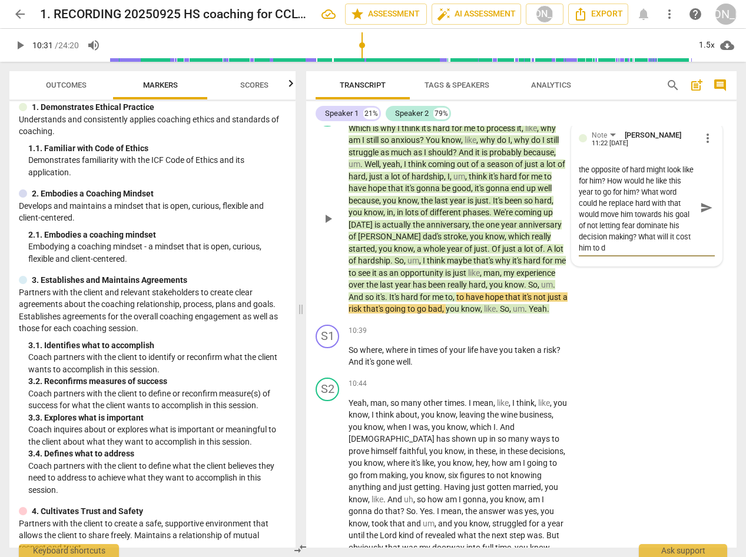
scroll to position [111, 0]
click at [700, 214] on span "send" at bounding box center [706, 207] width 13 height 13
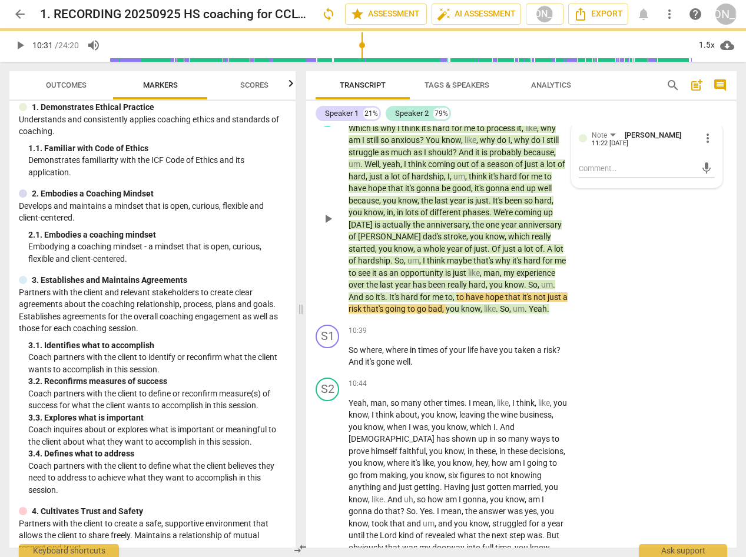
scroll to position [0, 0]
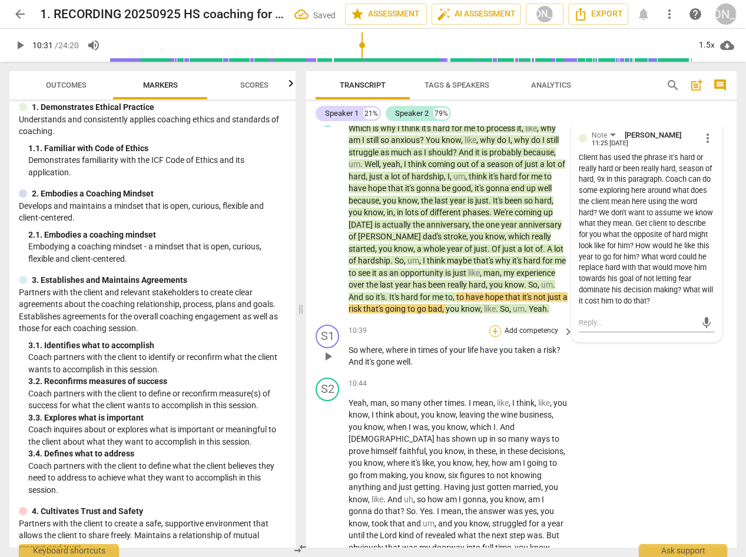
click at [496, 337] on div "+" at bounding box center [495, 331] width 12 height 12
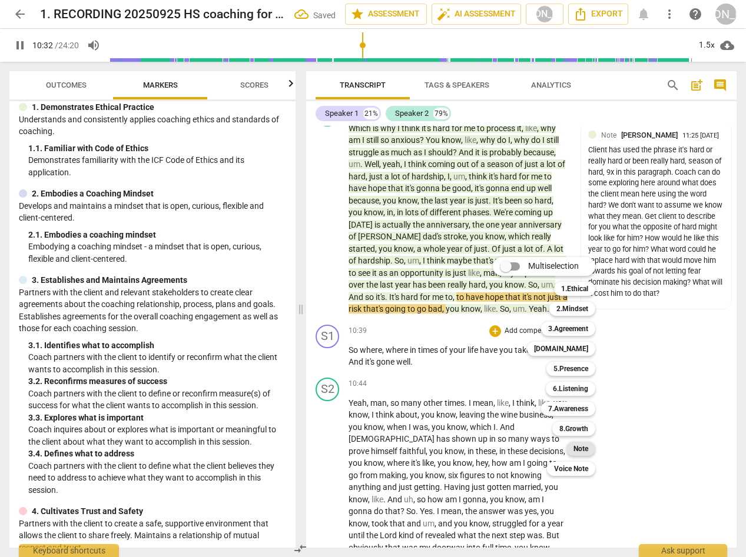
click at [579, 443] on b "Note" at bounding box center [580, 449] width 15 height 14
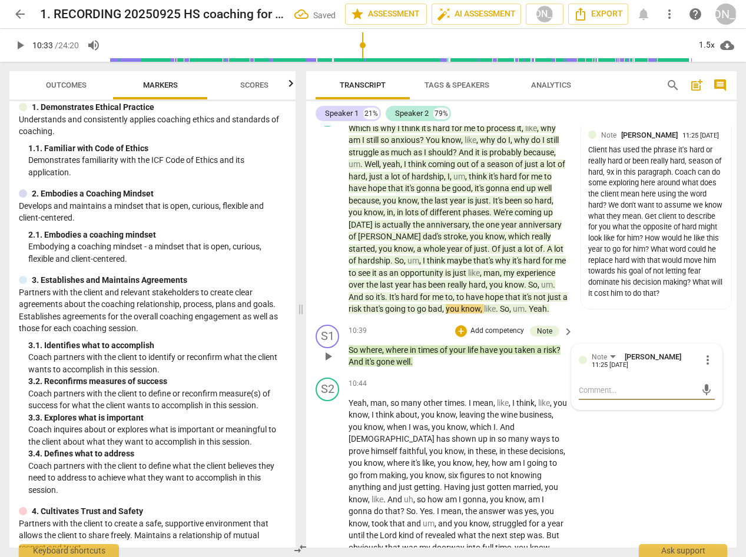
click at [602, 396] on textarea at bounding box center [637, 390] width 117 height 11
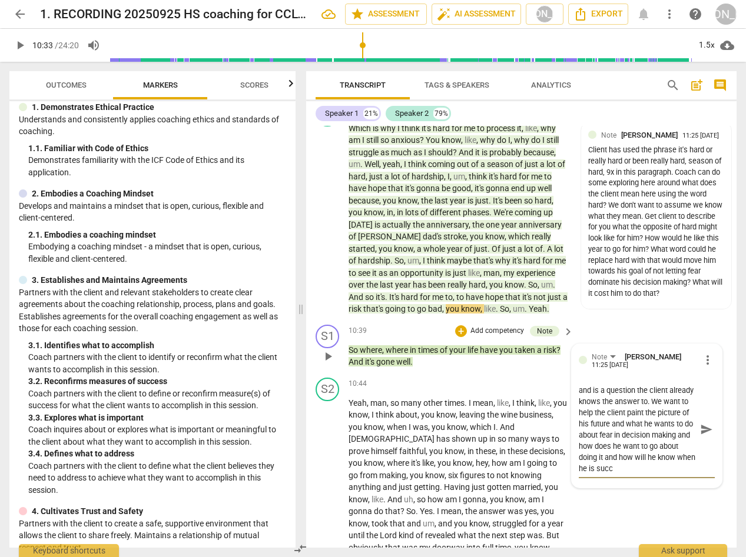
scroll to position [21, 0]
click at [700, 436] on span "send" at bounding box center [706, 429] width 13 height 13
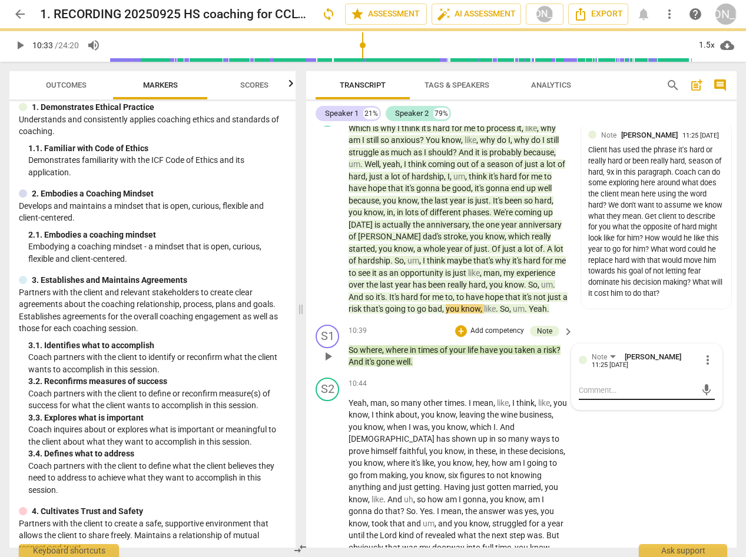
scroll to position [0, 0]
